Goal: Navigation & Orientation: Find specific page/section

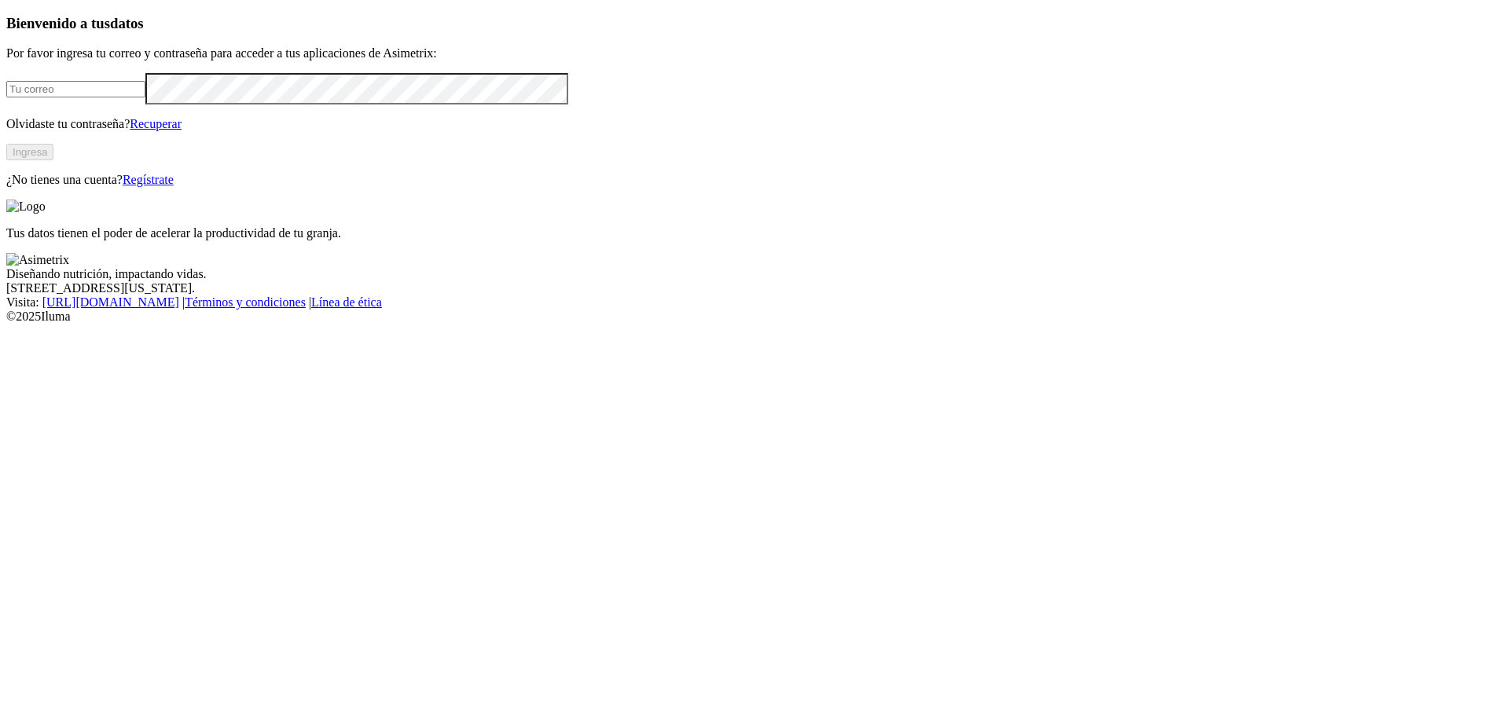
type input "[EMAIL_ADDRESS][PERSON_NAME][DOMAIN_NAME]"
click at [53, 160] on button "Ingresa" at bounding box center [29, 152] width 47 height 17
